Goal: Find specific page/section: Find specific page/section

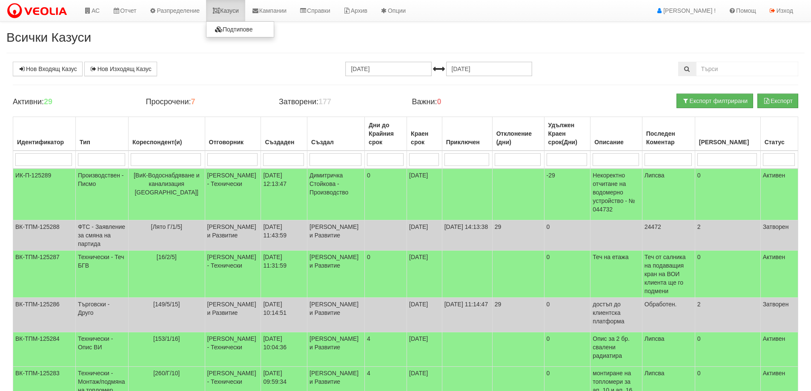
click at [236, 13] on link "Казуси" at bounding box center [225, 10] width 39 height 21
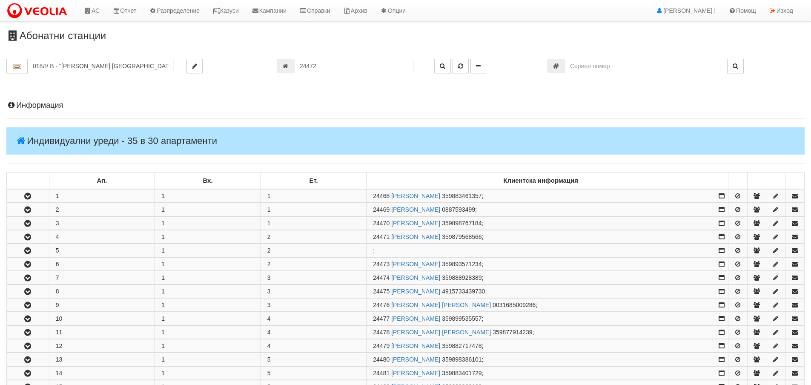
scroll to position [421, 0]
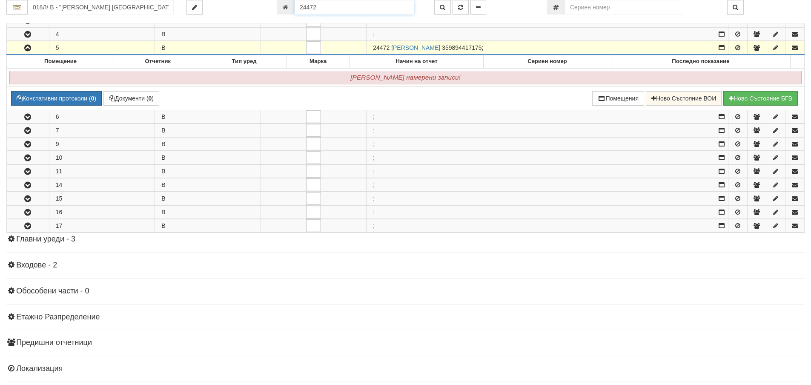
drag, startPoint x: 319, startPoint y: 10, endPoint x: 299, endPoint y: 10, distance: 20.0
click at [299, 10] on input "24472" at bounding box center [354, 7] width 119 height 14
type input "854"
type input "215/2 - "ВЕОЛИЯ ЕНЕРДЖИ ВАРНА " ЕАД"
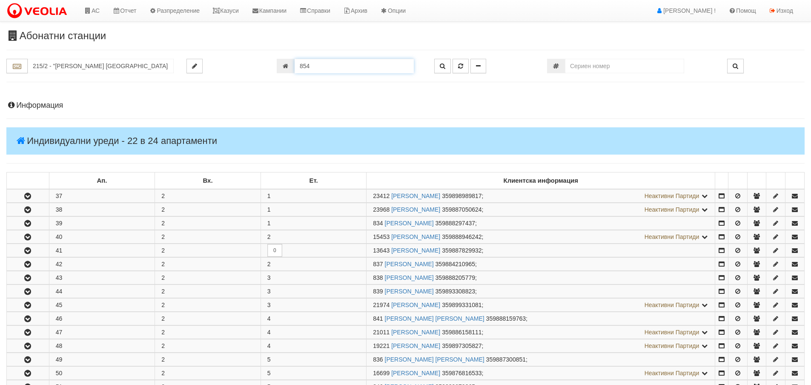
scroll to position [339, 0]
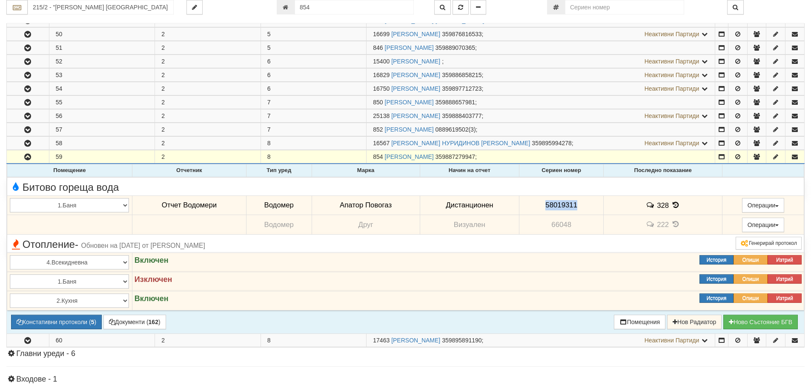
drag, startPoint x: 544, startPoint y: 203, endPoint x: 575, endPoint y: 207, distance: 31.4
click at [575, 207] on span "58019311" at bounding box center [561, 205] width 32 height 8
copy span "58019311"
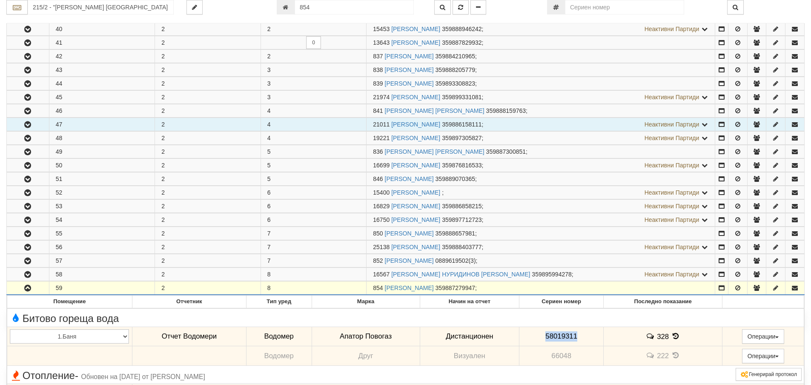
scroll to position [211, 0]
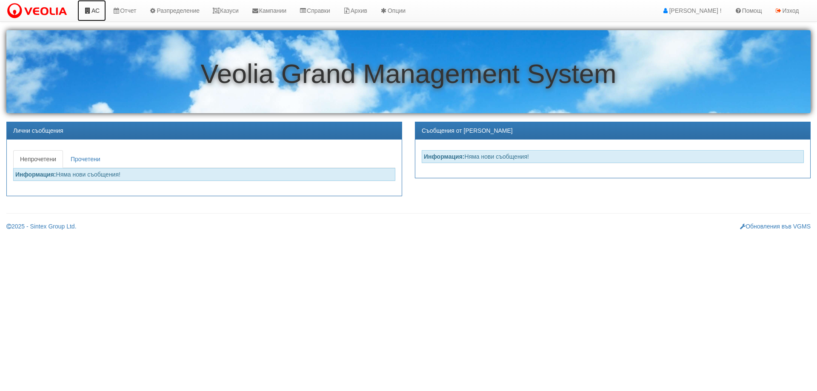
click at [95, 12] on link "АС" at bounding box center [91, 10] width 29 height 21
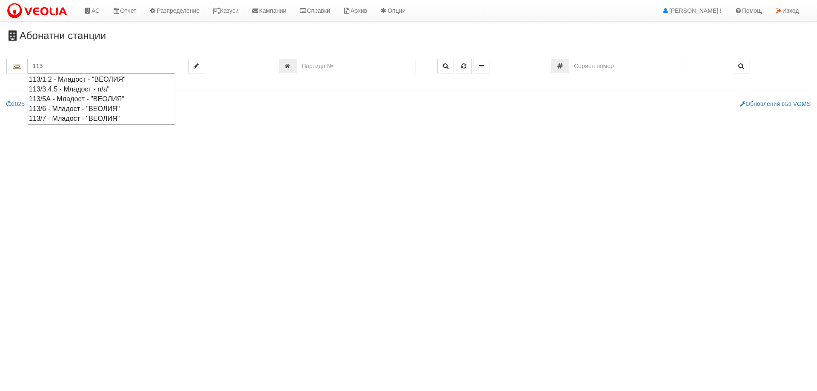
click at [54, 78] on div "113/1,2 - Младост - "ВЕОЛИЯ"" at bounding box center [101, 79] width 145 height 10
type input "113/1,2 - Младост - "ВЕОЛИЯ""
